Goal: Information Seeking & Learning: Compare options

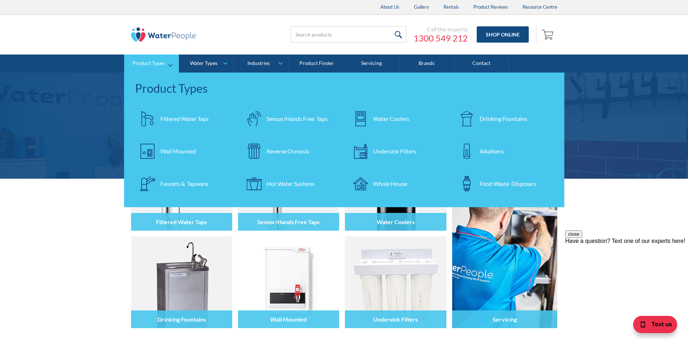
click at [387, 182] on div "Whole House" at bounding box center [390, 183] width 34 height 9
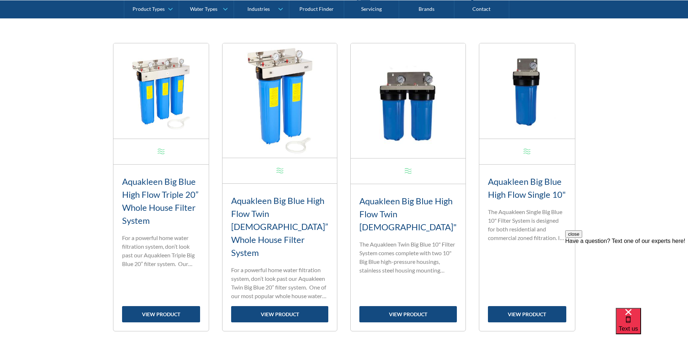
click at [165, 112] on img at bounding box center [161, 91] width 96 height 96
click at [173, 306] on link "view product" at bounding box center [161, 314] width 78 height 16
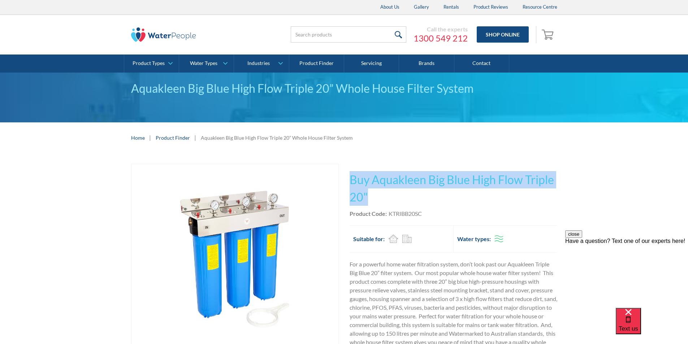
drag, startPoint x: 369, startPoint y: 197, endPoint x: 351, endPoint y: 175, distance: 28.7
click at [351, 175] on h1 "Buy Aquakleen Big Blue High Flow Triple 20"" at bounding box center [453, 188] width 208 height 35
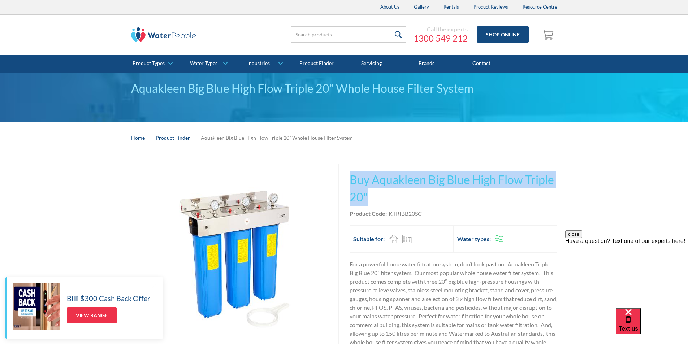
copy h1 "Buy Aquakleen Big Blue High Flow Triple 20""
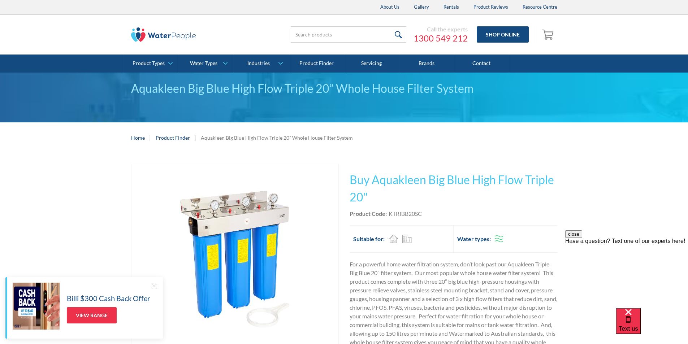
click at [430, 213] on div "Product Code: KTRIBB20SC" at bounding box center [453, 213] width 208 height 9
drag, startPoint x: 428, startPoint y: 213, endPoint x: 388, endPoint y: 212, distance: 40.4
click at [388, 212] on div "Product Code: KTRIBB20SC" at bounding box center [453, 213] width 208 height 9
copy div "KTRIBB20SC"
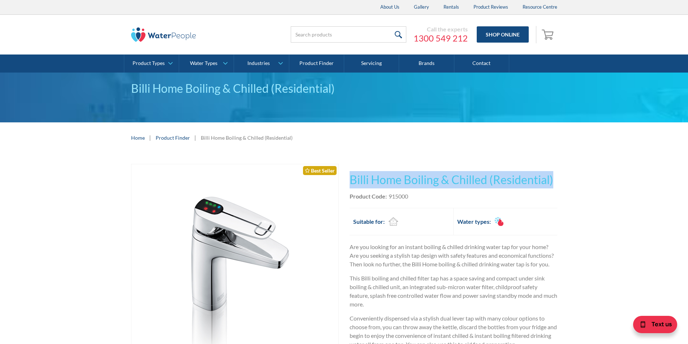
click at [343, 183] on div "Play video Fits Most Brands Best Seller No items found. This tap design is incl…" at bounding box center [344, 342] width 688 height 379
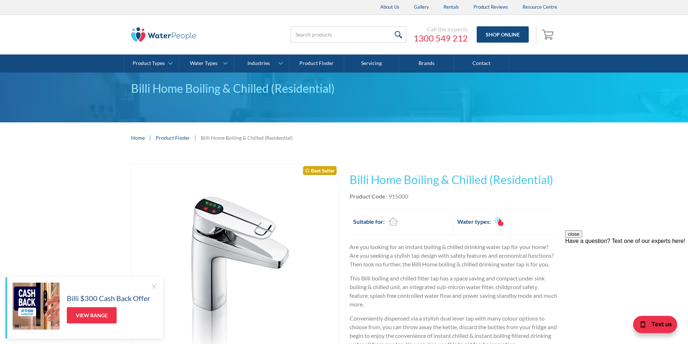
click at [416, 199] on div "Product Code: 915000" at bounding box center [453, 196] width 208 height 9
drag, startPoint x: 413, startPoint y: 195, endPoint x: 389, endPoint y: 197, distance: 24.0
click at [389, 197] on div "Product Code: 915000" at bounding box center [453, 196] width 208 height 9
copy div "915000"
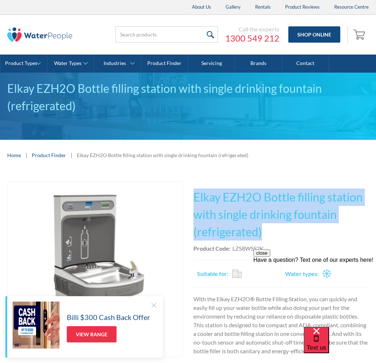
drag, startPoint x: 267, startPoint y: 231, endPoint x: 194, endPoint y: 195, distance: 81.5
click at [194, 194] on h1 "Elkay EZH2O Bottle filling station with single drinking fountain (refrigerated)" at bounding box center [280, 214] width 175 height 52
copy h1 "Elkay EZH2O Bottle filling station with single drinking fountain (refrigerated)"
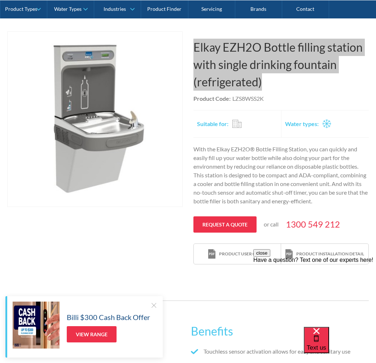
scroll to position [144, 0]
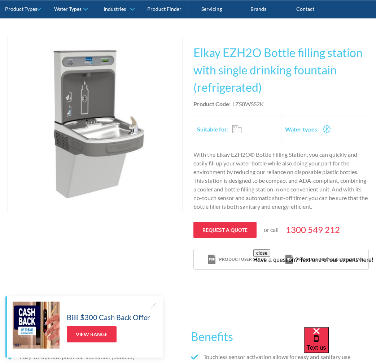
click at [267, 104] on div "Product Code: LZS8WSS2K" at bounding box center [280, 104] width 175 height 9
drag, startPoint x: 267, startPoint y: 103, endPoint x: 250, endPoint y: 103, distance: 17.0
click at [250, 103] on div "Product Code: LZS8WSS2K" at bounding box center [280, 104] width 175 height 9
copy div "LZS8WSS2K"
